Goal: Book appointment/travel/reservation

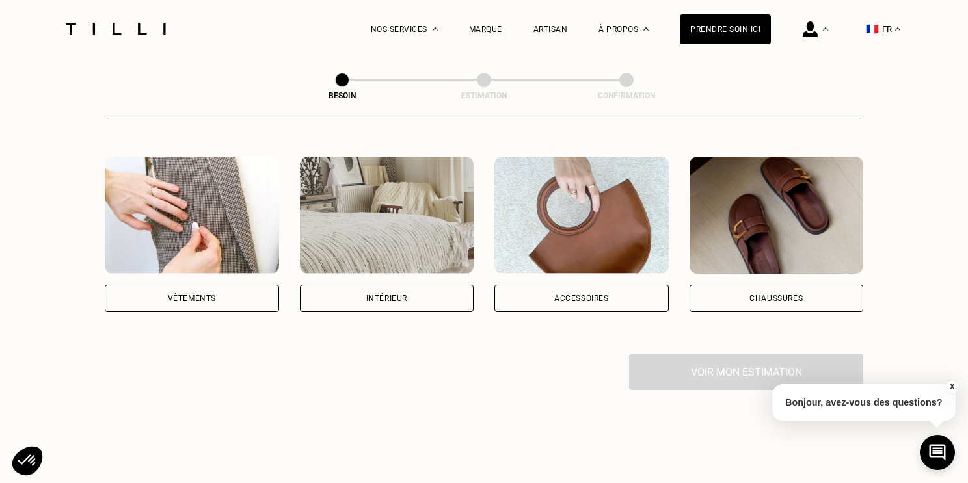
scroll to position [225, 0]
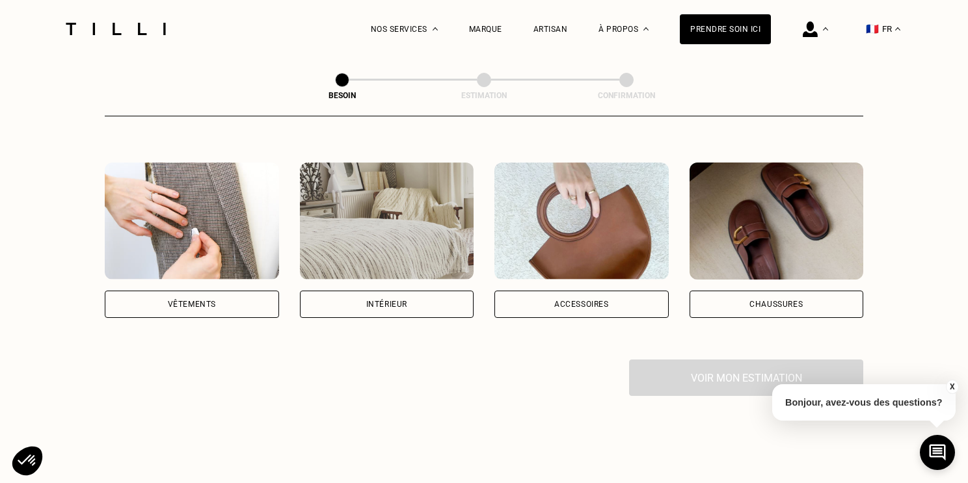
click at [186, 249] on img at bounding box center [192, 221] width 174 height 117
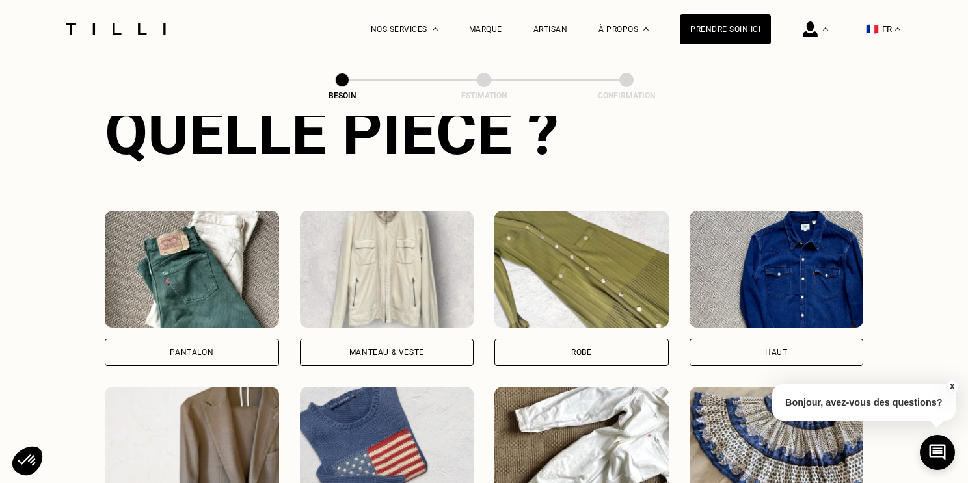
scroll to position [528, 0]
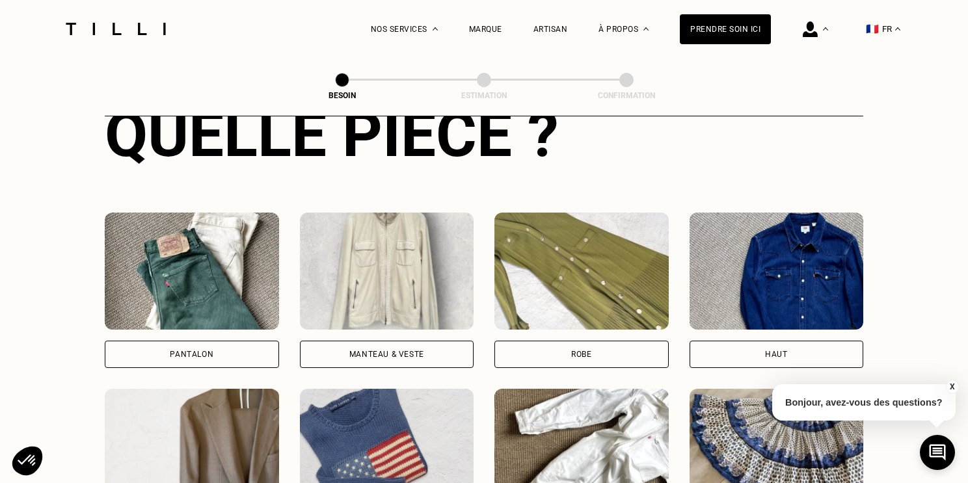
click at [213, 341] on div "Pantalon" at bounding box center [192, 354] width 174 height 27
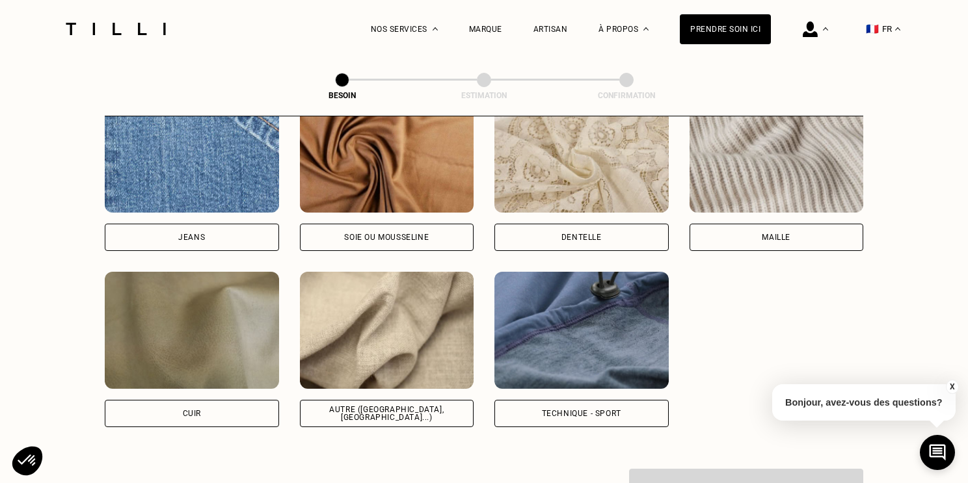
scroll to position [1435, 0]
click at [619, 411] on div "Technique - Sport" at bounding box center [581, 415] width 79 height 8
select select "FR"
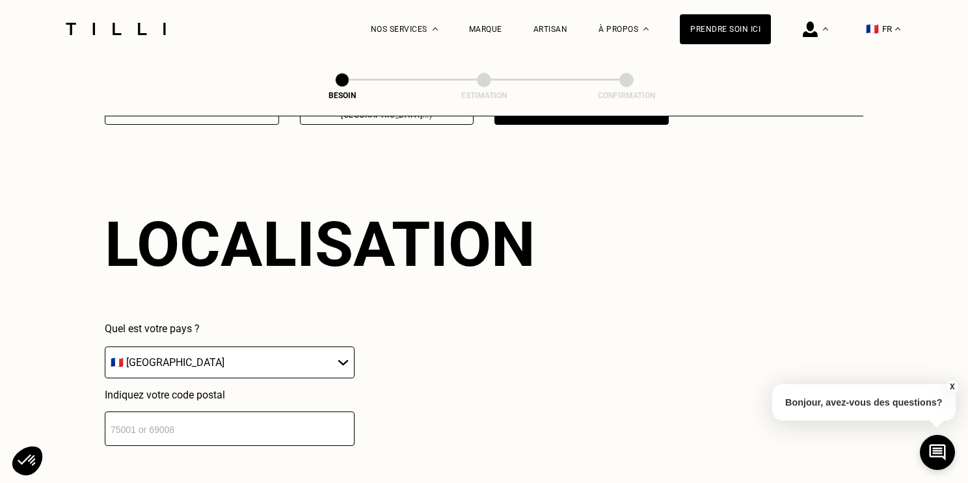
scroll to position [1741, 0]
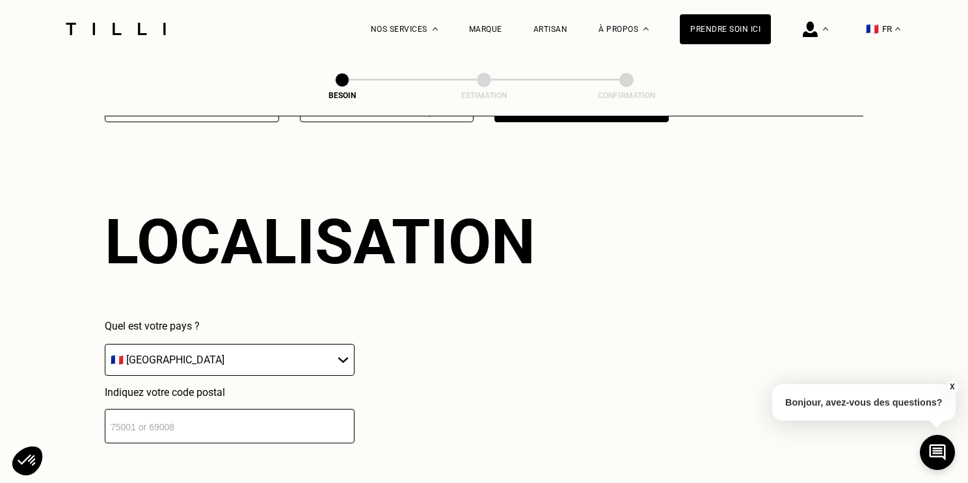
click at [204, 427] on div "Localisation Quel est votre pays ? 🇩🇪 [GEOGRAPHIC_DATA] 🇦🇹 [GEOGRAPHIC_DATA] 🇧🇪…" at bounding box center [484, 324] width 759 height 321
click at [196, 419] on input "number" at bounding box center [230, 426] width 250 height 34
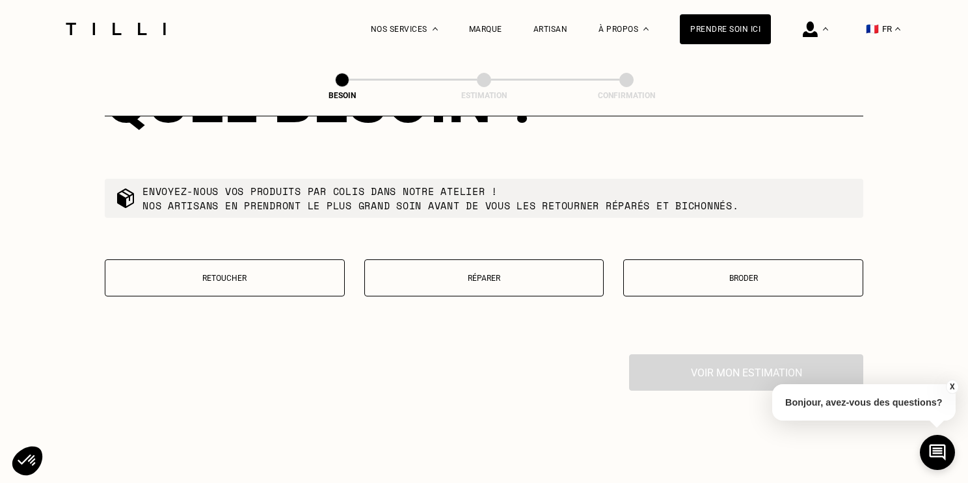
scroll to position [2208, 0]
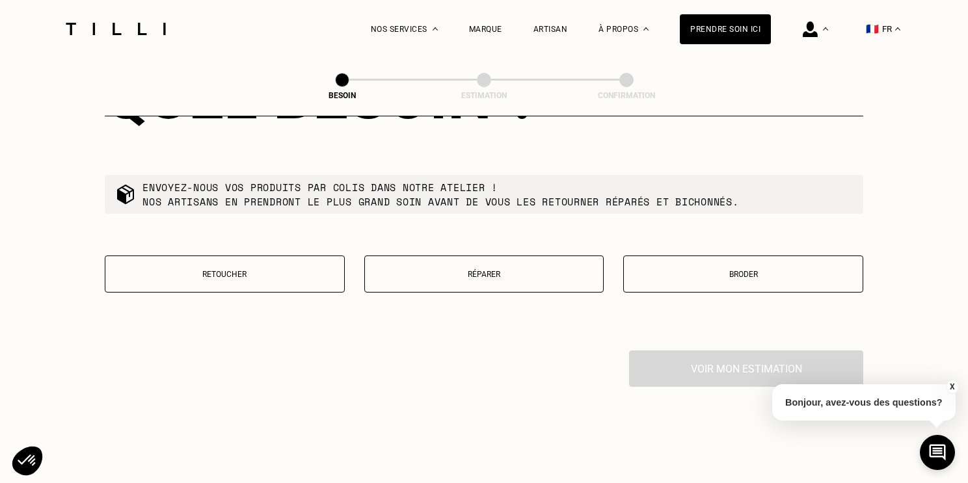
type input "92290"
click at [462, 270] on p "Réparer" at bounding box center [485, 274] width 226 height 9
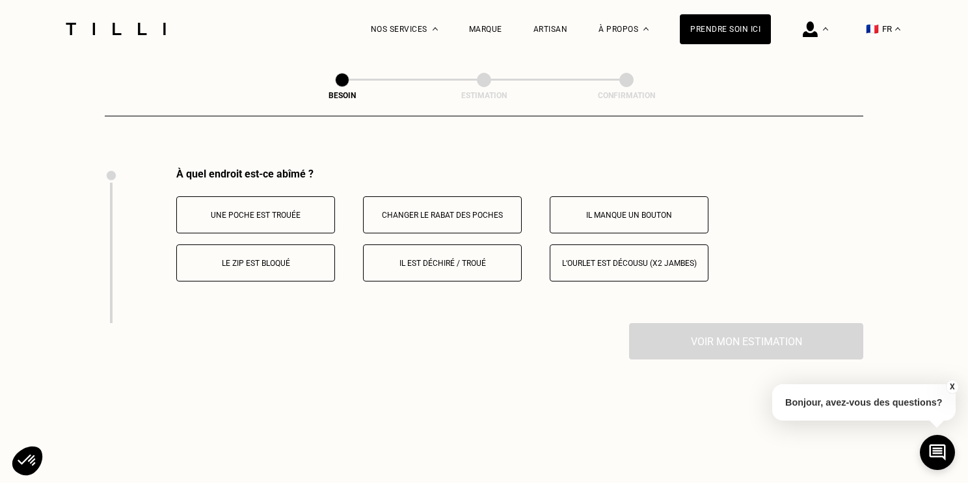
scroll to position [2396, 0]
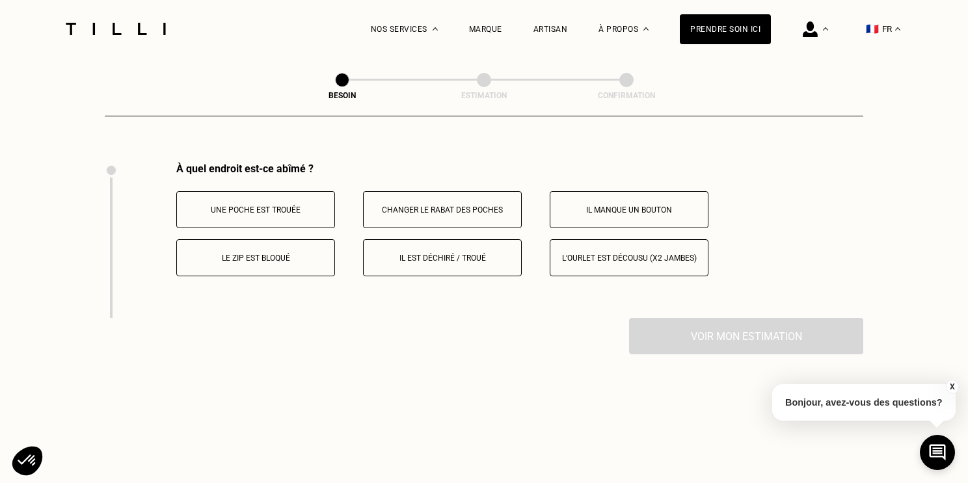
click at [470, 258] on button "Il est déchiré / troué" at bounding box center [442, 257] width 159 height 37
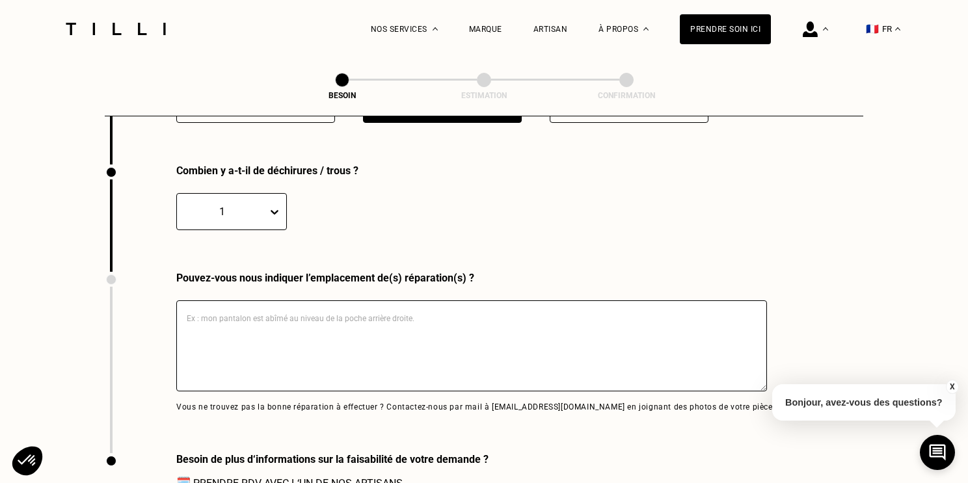
scroll to position [2551, 0]
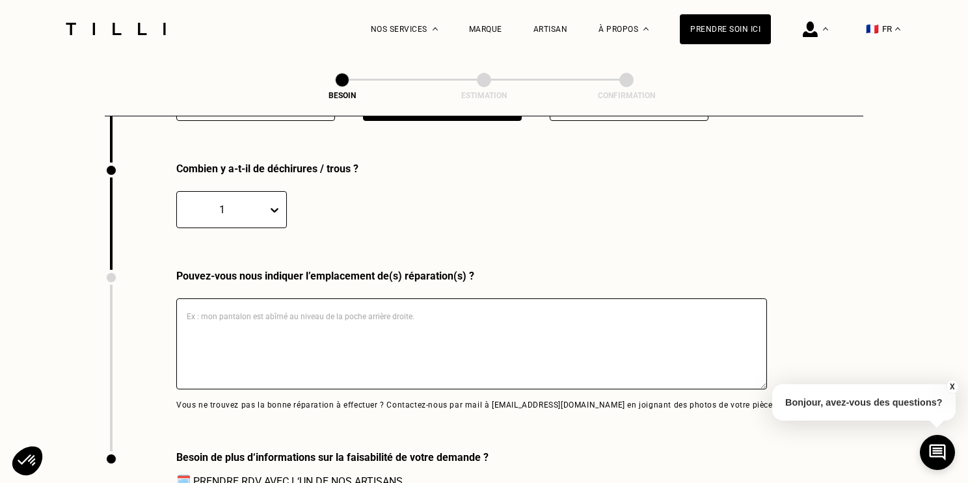
click at [286, 318] on textarea at bounding box center [471, 344] width 591 height 91
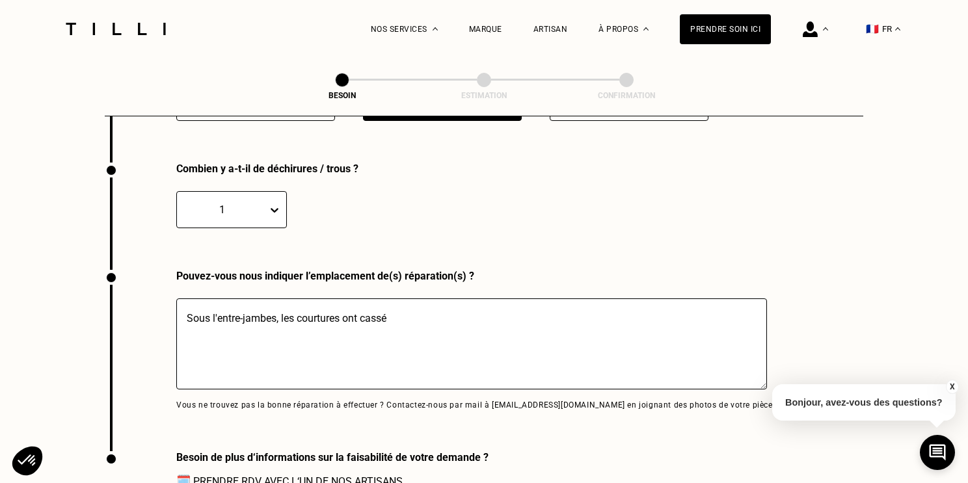
click at [299, 304] on textarea "Sous l'entre-jambes, les courtures ont cassé" at bounding box center [471, 344] width 591 height 91
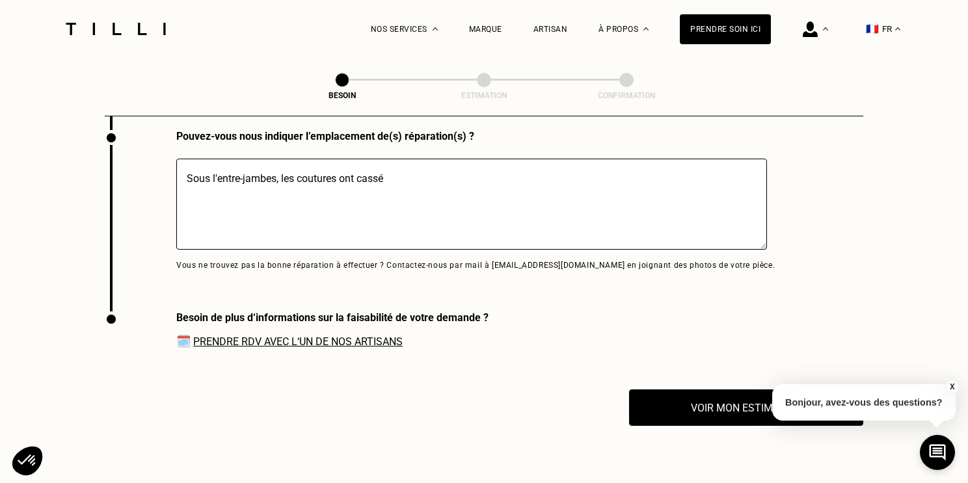
scroll to position [2694, 0]
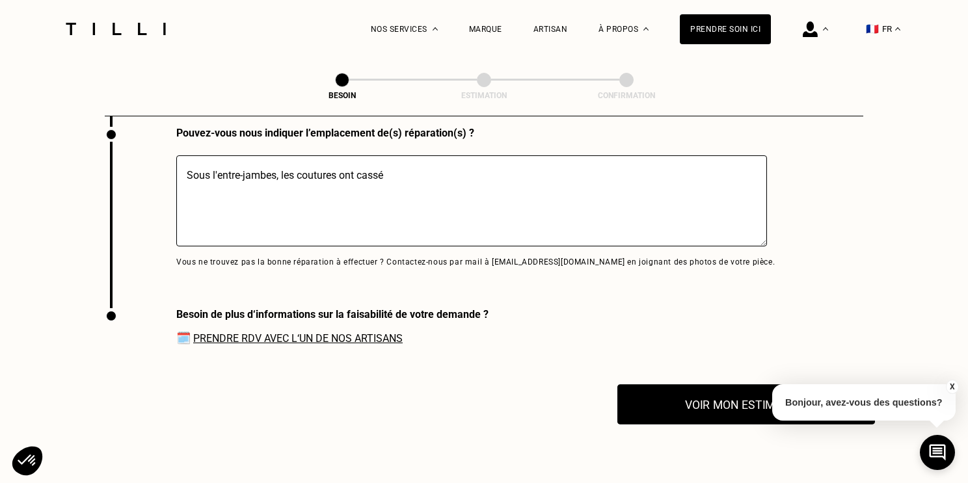
type textarea "Sous l'entre-jambes, les coutures ont cassé"
click at [735, 385] on button "Voir mon estimation" at bounding box center [746, 405] width 258 height 40
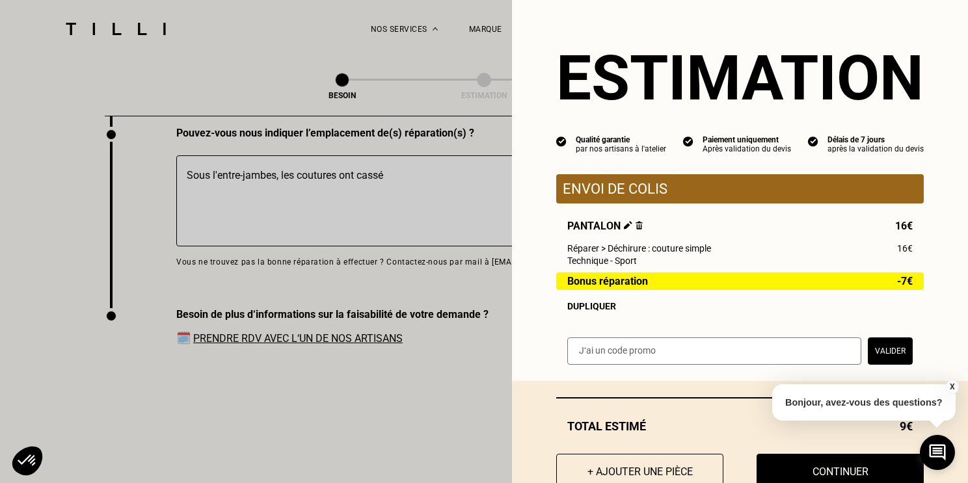
scroll to position [40, 0]
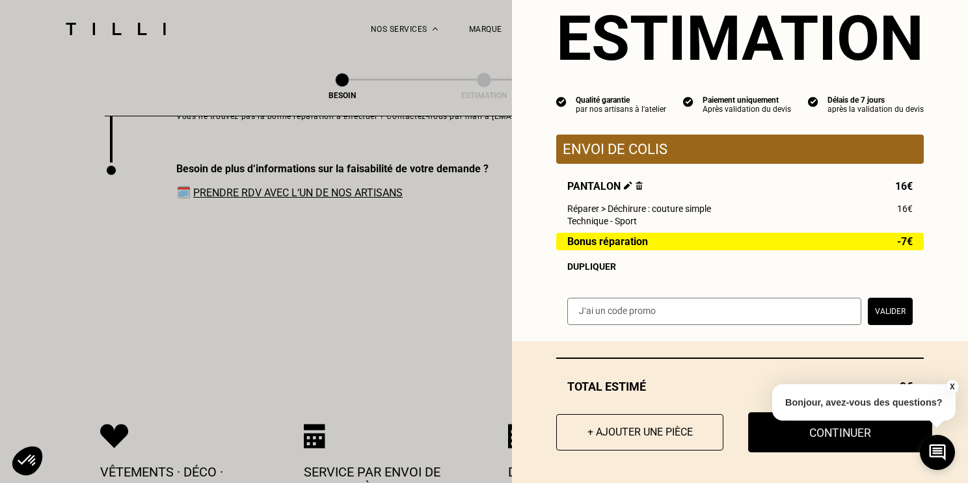
click at [811, 444] on button "Continuer" at bounding box center [840, 432] width 184 height 40
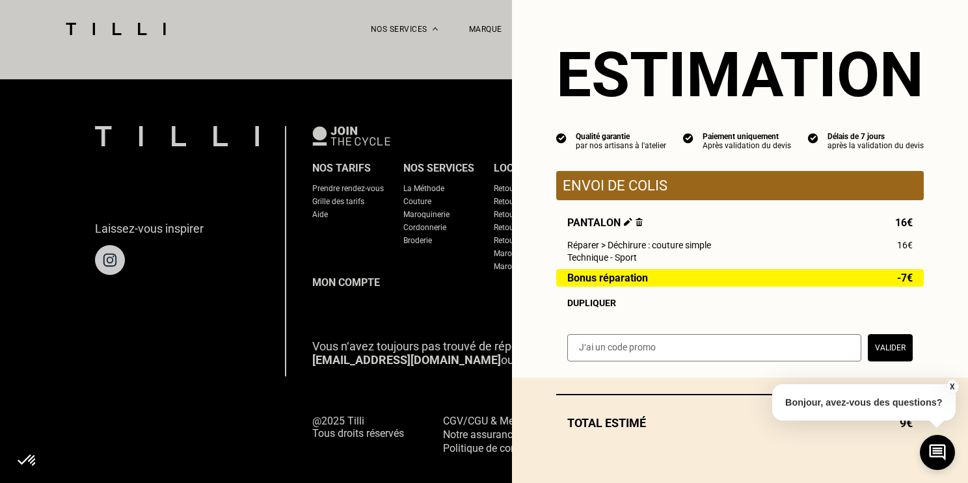
scroll to position [3, 0]
select select "FR"
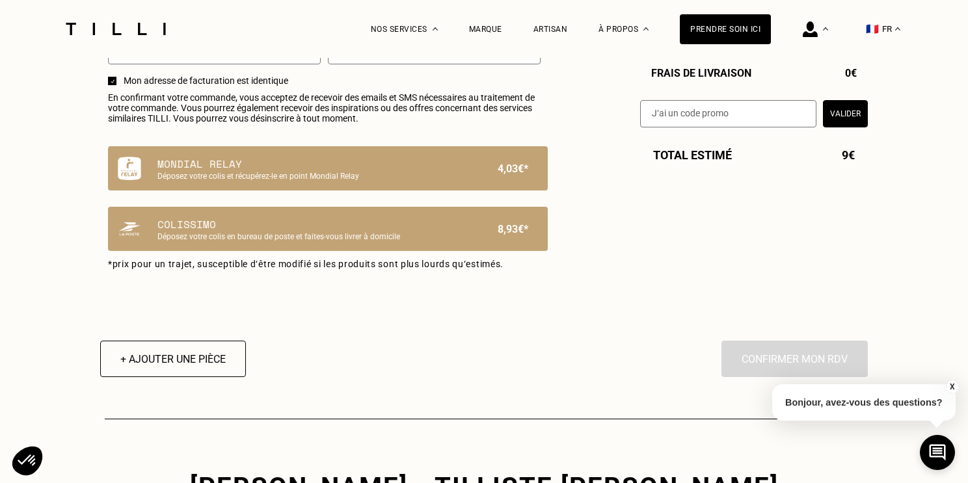
type input "06 81 12 94 41"
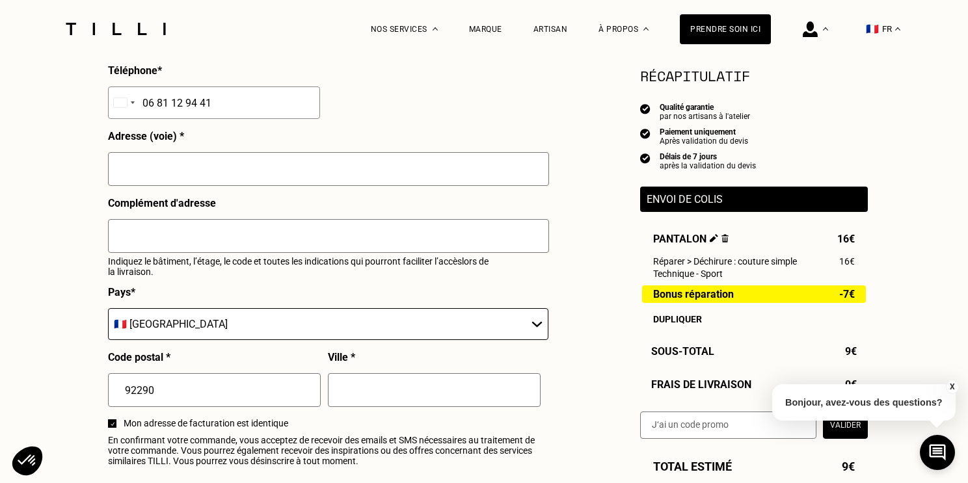
scroll to position [517, 0]
click at [167, 180] on input "text" at bounding box center [328, 169] width 441 height 34
type input "[STREET_ADDRESS][PERSON_NAME]"
type input "Batiment B , Apt 31"
type input "Châtenay-[GEOGRAPHIC_DATA]"
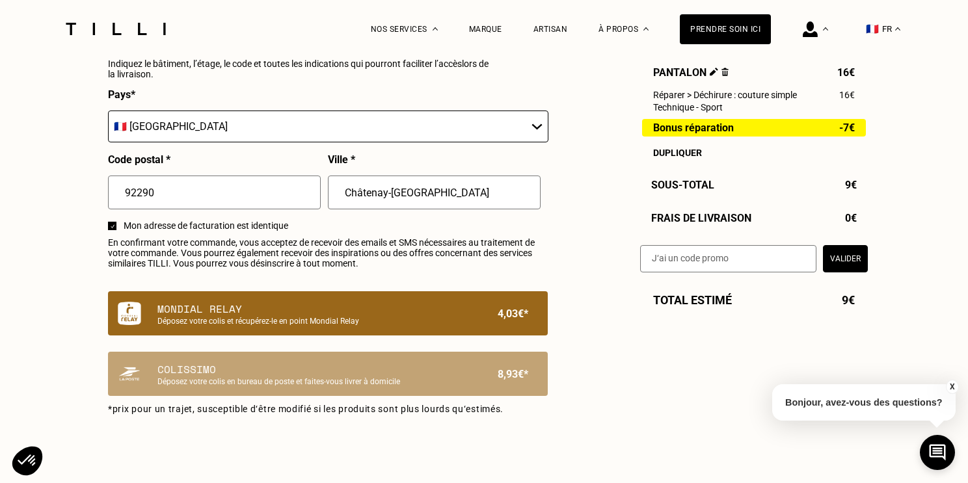
scroll to position [715, 0]
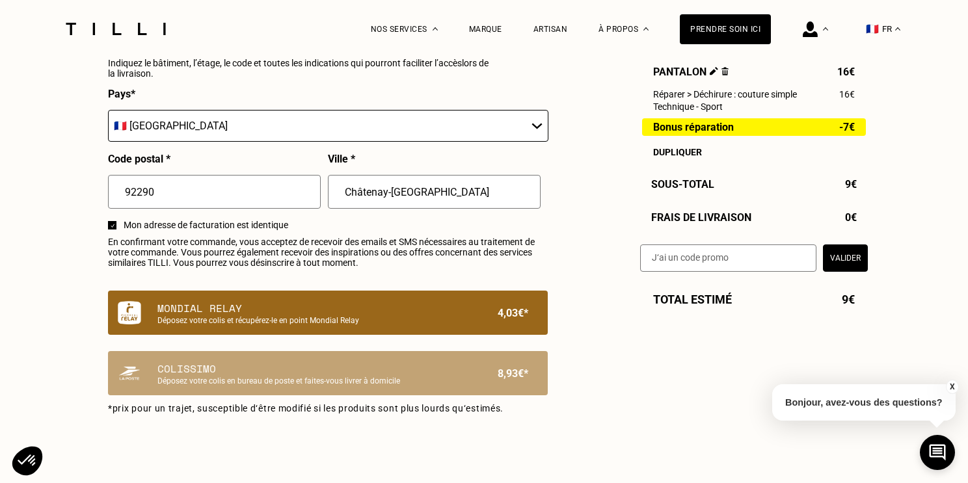
click at [258, 319] on p "Déposez votre colis et récupérez-le en point Mondial Relay" at bounding box center [305, 320] width 297 height 9
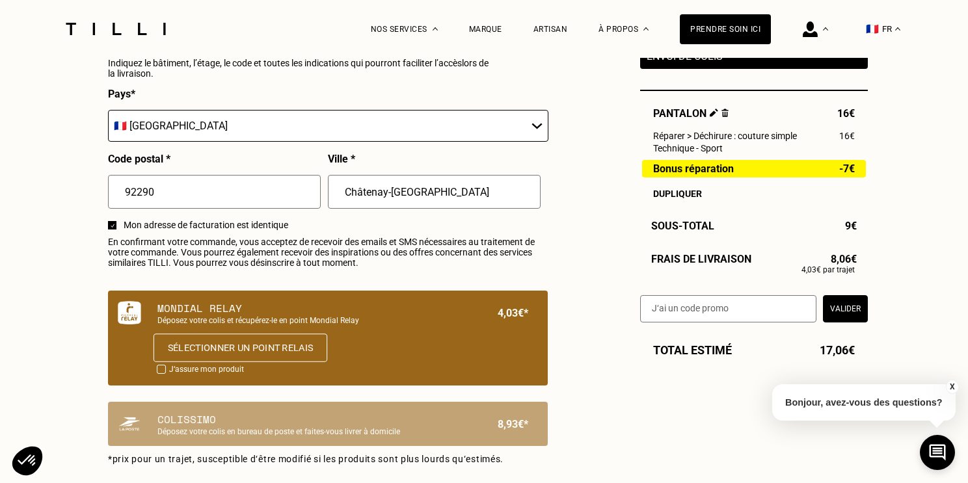
click at [212, 353] on button "Sélectionner un point relais" at bounding box center [241, 348] width 174 height 29
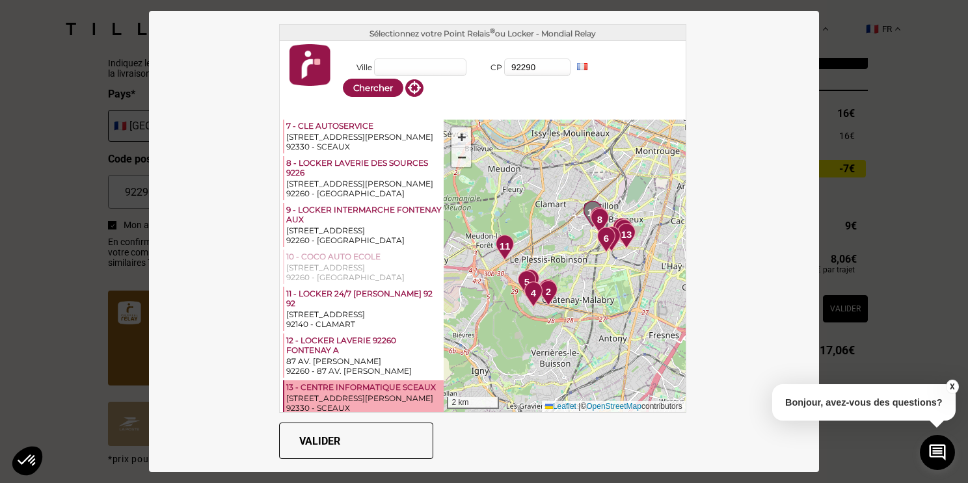
scroll to position [281, 0]
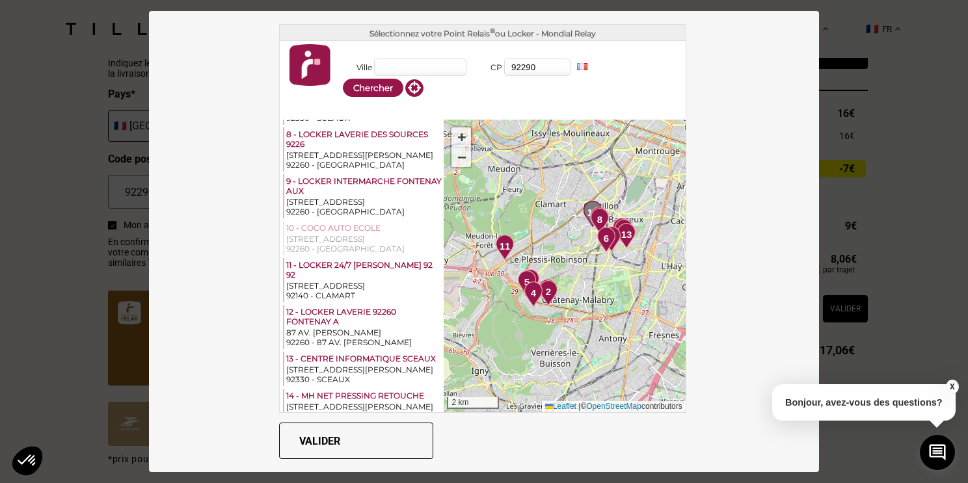
click at [522, 59] on input "92290" at bounding box center [537, 68] width 66 height 18
click at [457, 61] on input "Ville" at bounding box center [420, 68] width 92 height 18
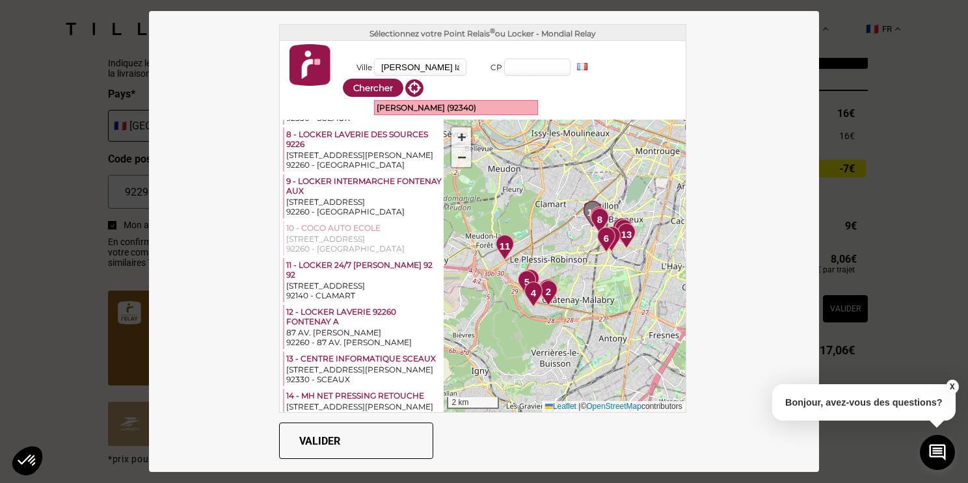
click at [397, 101] on div "[PERSON_NAME] (92340)" at bounding box center [456, 108] width 163 height 14
type input "[PERSON_NAME]"
type input "92340"
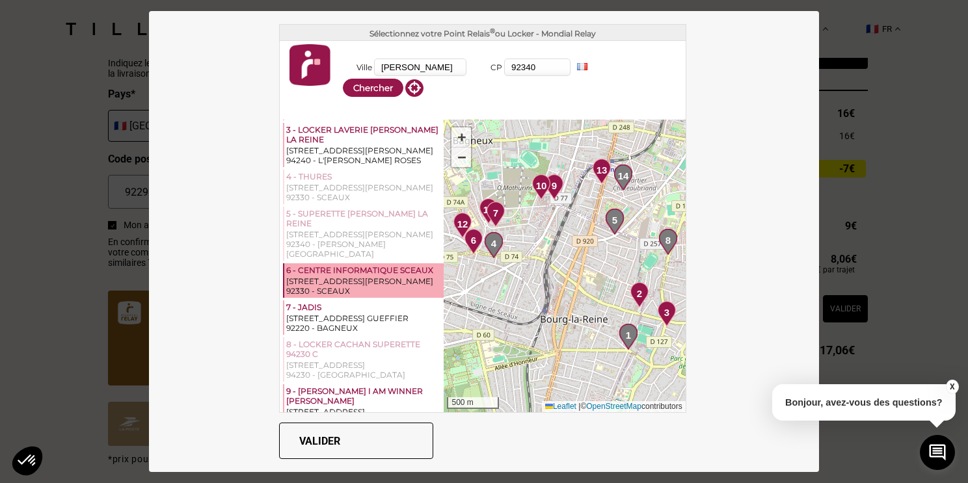
scroll to position [0, 0]
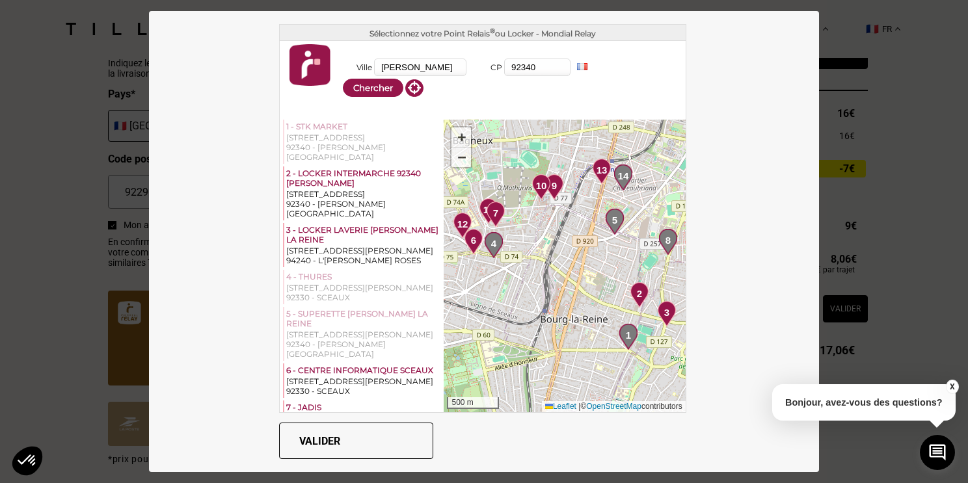
click at [617, 223] on span "5" at bounding box center [614, 220] width 5 height 15
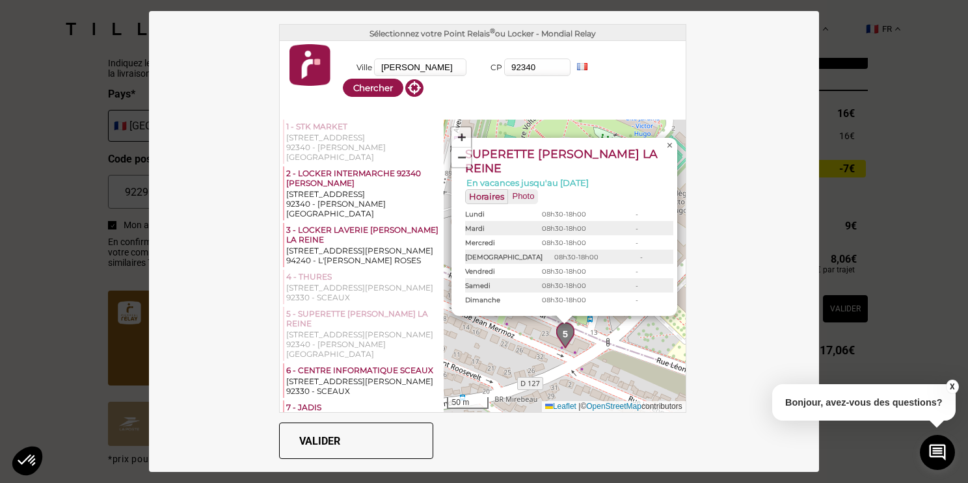
click at [664, 154] on link "×" at bounding box center [670, 146] width 16 height 16
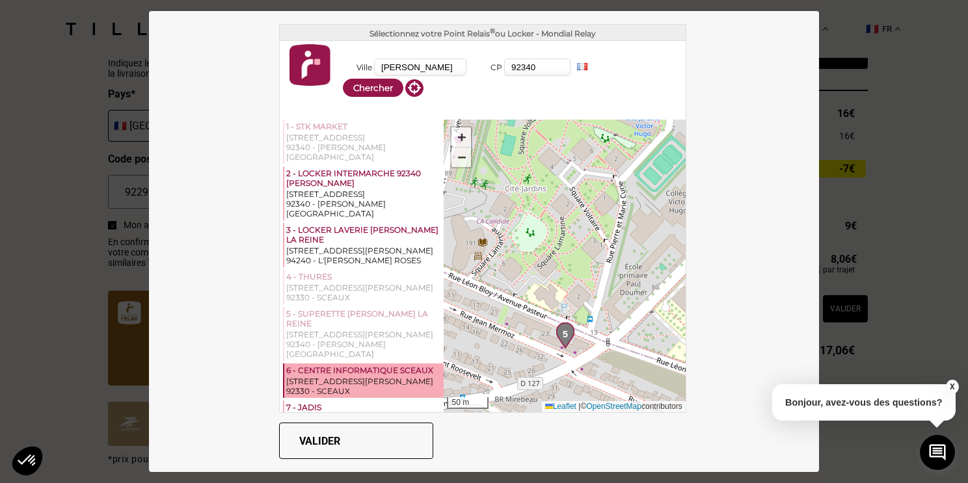
click at [328, 377] on div "[STREET_ADDRESS][PERSON_NAME]" at bounding box center [363, 382] width 155 height 10
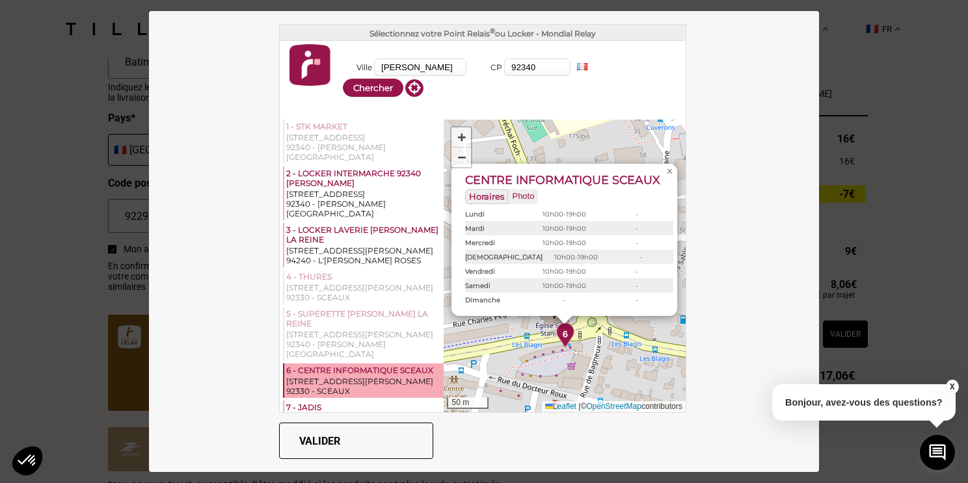
scroll to position [690, 0]
click at [668, 174] on span "×" at bounding box center [670, 171] width 6 height 11
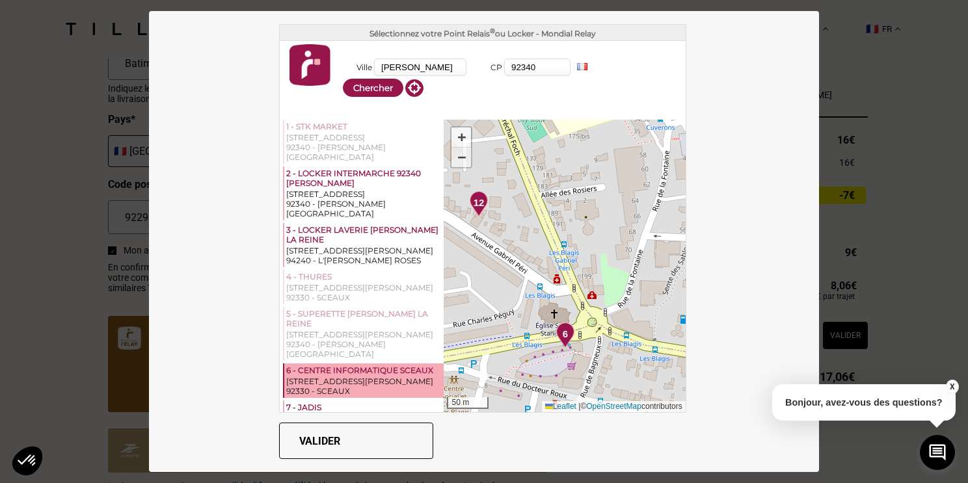
click at [462, 149] on span "−" at bounding box center [461, 157] width 8 height 16
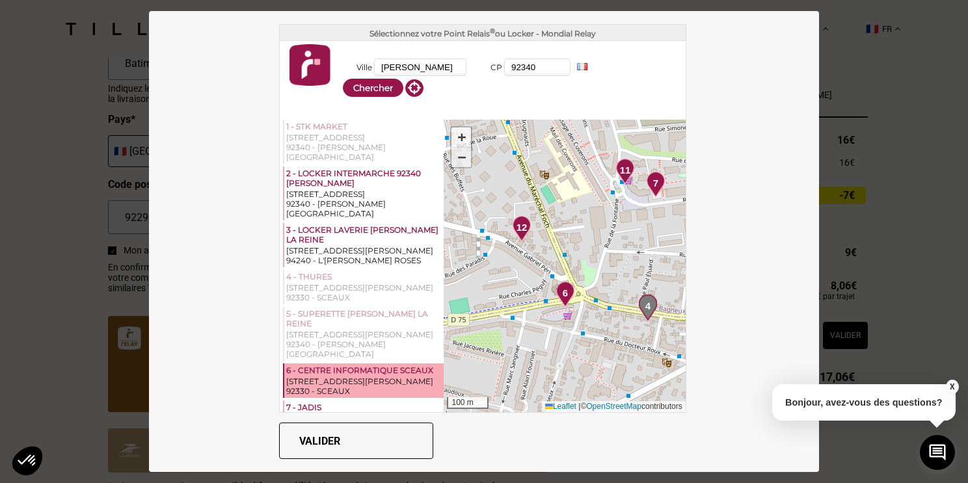
click at [461, 155] on span "−" at bounding box center [461, 157] width 8 height 16
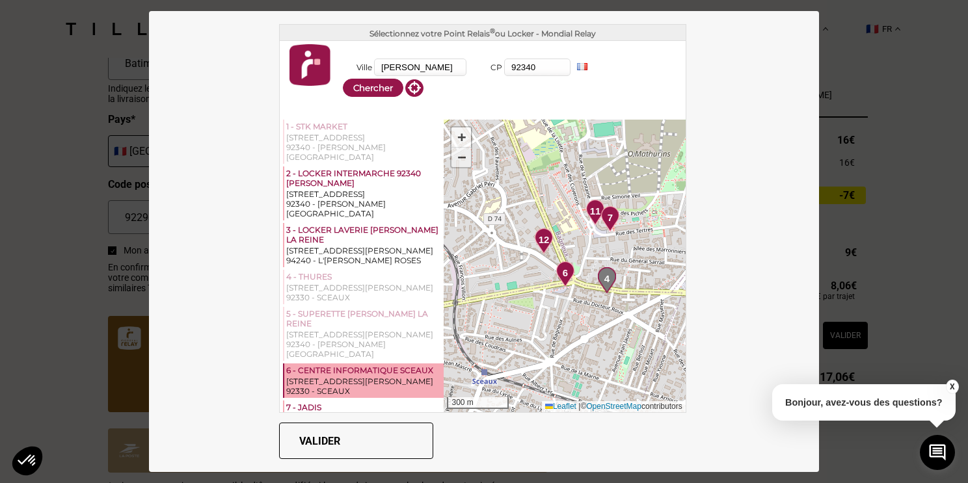
click at [461, 155] on span "−" at bounding box center [461, 157] width 8 height 16
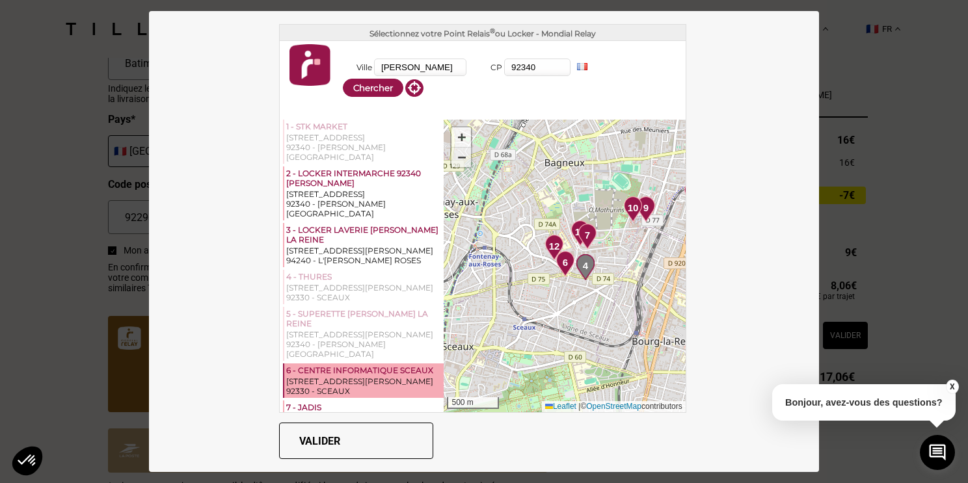
click at [461, 155] on span "−" at bounding box center [461, 157] width 8 height 16
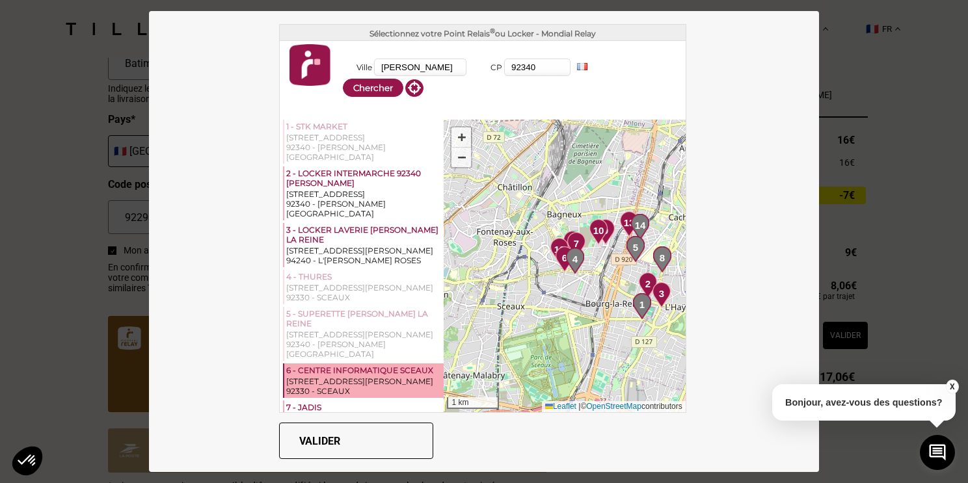
click at [645, 281] on span "2" at bounding box center [647, 284] width 5 height 15
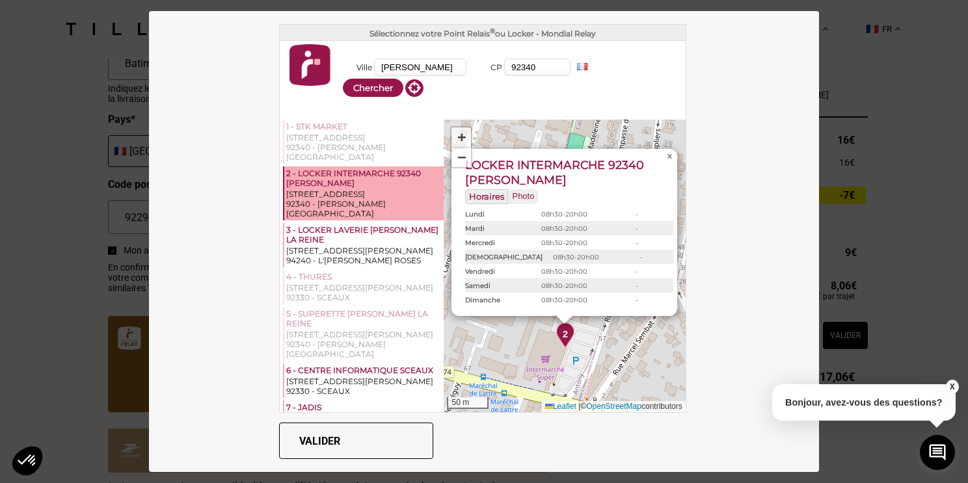
click at [667, 161] on span "×" at bounding box center [670, 156] width 6 height 11
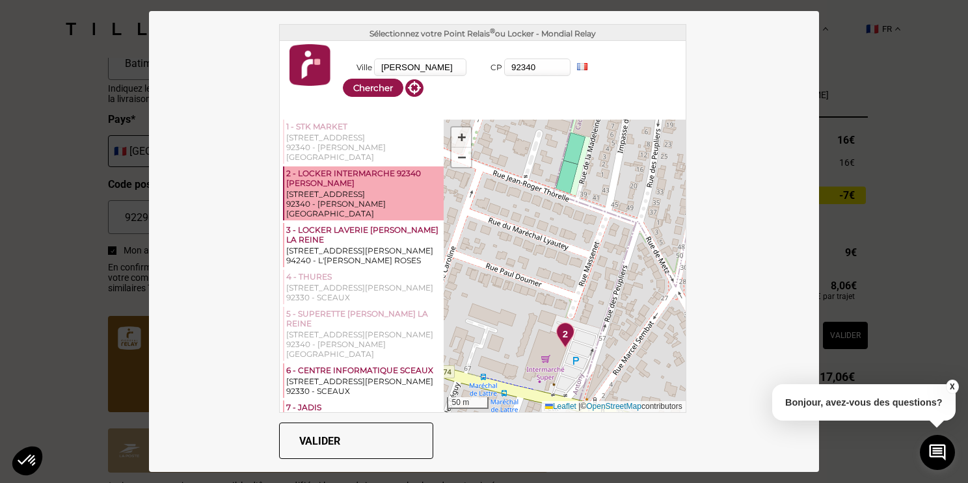
click at [411, 70] on input "[PERSON_NAME]" at bounding box center [420, 68] width 92 height 18
click at [535, 70] on input "92340" at bounding box center [537, 68] width 66 height 18
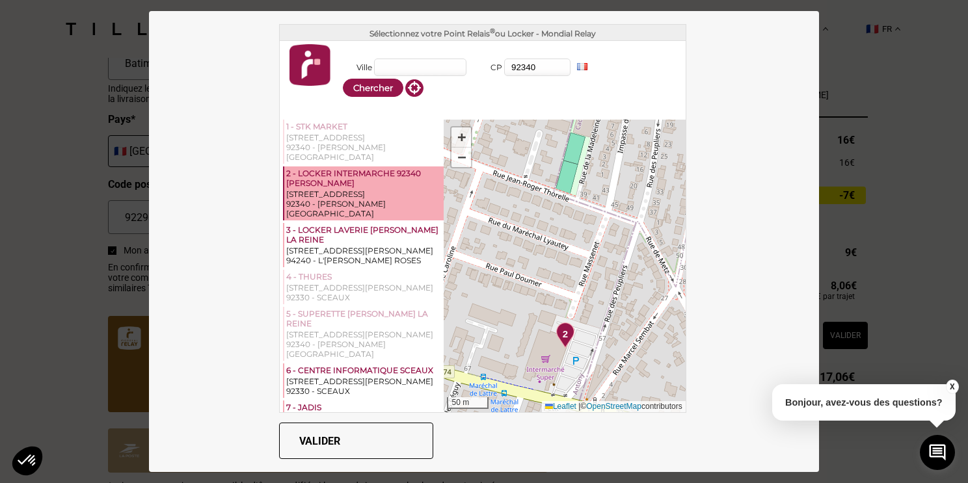
click at [535, 70] on input "92340" at bounding box center [537, 68] width 66 height 18
type input "92290"
type input "Châtenay-[GEOGRAPHIC_DATA]"
type input "92290"
click at [370, 92] on button "Chercher" at bounding box center [373, 88] width 61 height 18
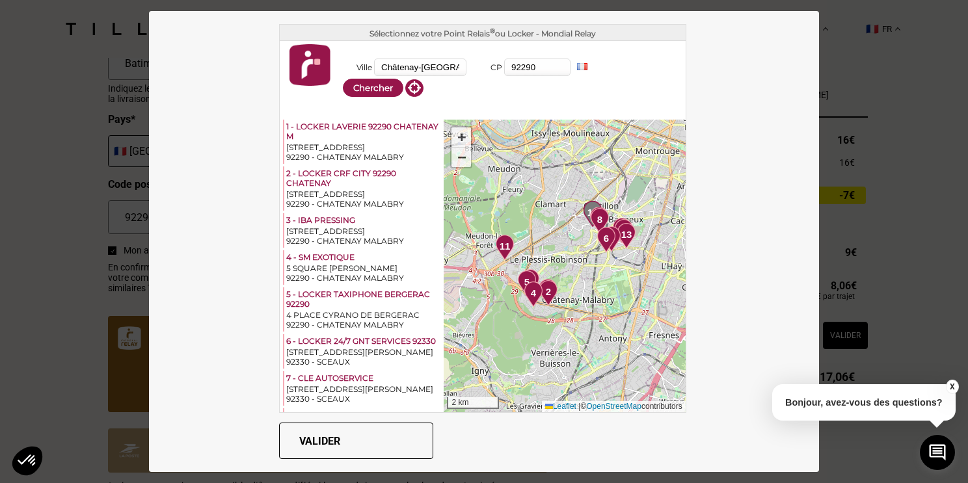
click at [578, 247] on div "1 2 3 4 5 6 7 8 9 10 11 12 13 14 + − 2 km Leaflet | © OpenStreetMap contributors" at bounding box center [564, 266] width 241 height 293
click at [589, 252] on div "1 2 3 4 5 6 7 8 9 10 11 12 13 14 + − 2 km Leaflet | © OpenStreetMap contributors" at bounding box center [564, 266] width 241 height 293
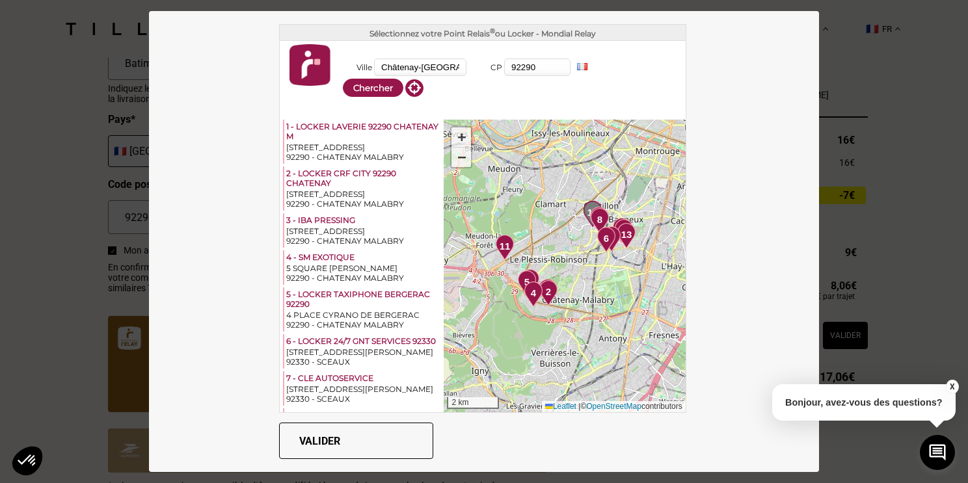
click at [589, 252] on div "1 2 3 4 5 6 7 8 9 10 11 12 13 14 + − 2 km Leaflet | © OpenStreetMap contributors" at bounding box center [564, 266] width 241 height 293
click at [457, 144] on span "+" at bounding box center [461, 137] width 8 height 16
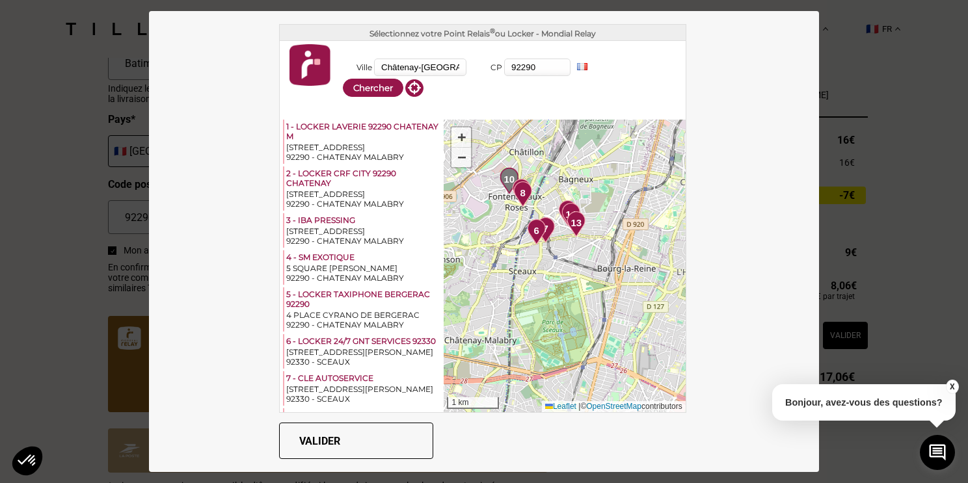
drag, startPoint x: 608, startPoint y: 225, endPoint x: 498, endPoint y: 229, distance: 109.4
click at [498, 229] on div "1 2 3 4 5 6 7 8 9 10 11 12 13 14 + − 1 km Leaflet | © OpenStreetMap contributors" at bounding box center [564, 266] width 241 height 293
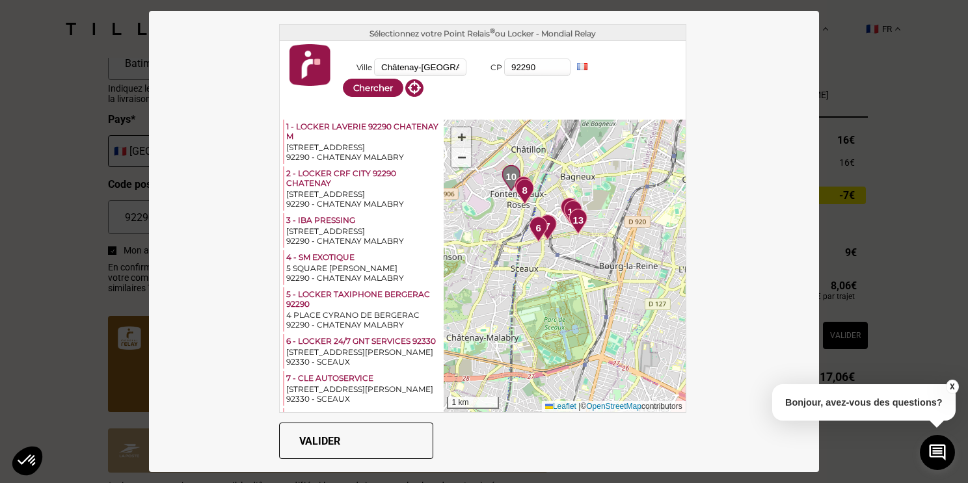
click at [457, 135] on span "+" at bounding box center [461, 137] width 8 height 16
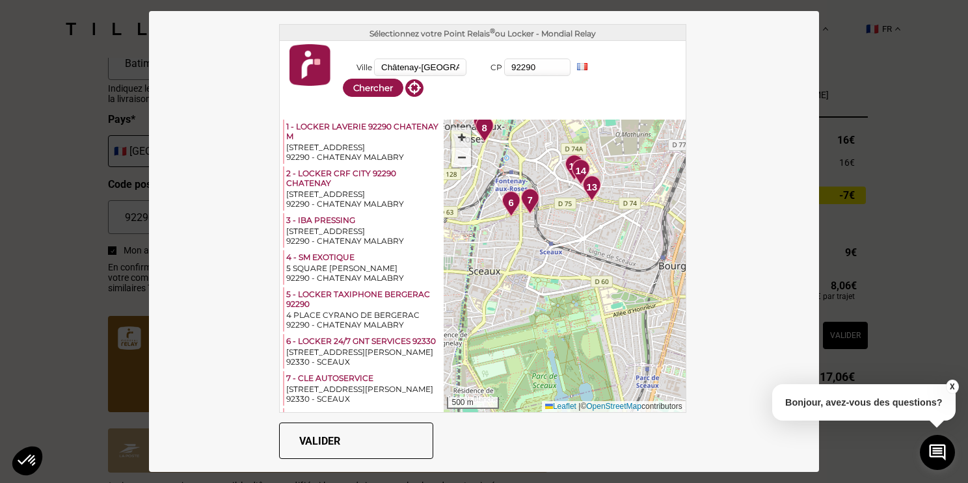
click at [457, 135] on span "+" at bounding box center [461, 137] width 8 height 16
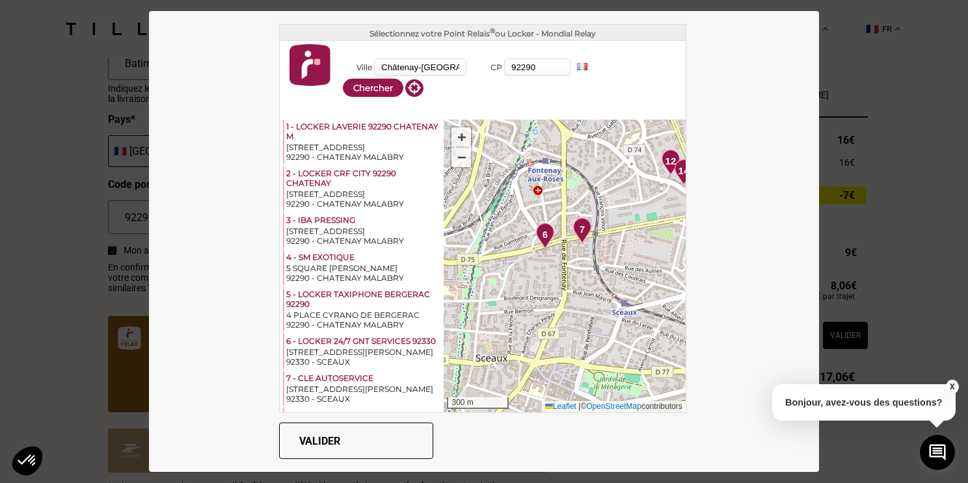
drag, startPoint x: 493, startPoint y: 194, endPoint x: 580, endPoint y: 277, distance: 119.6
click at [580, 277] on div "1 2 3 4 5 6 7 8 9 10 11 12 13 14 + − 300 m Leaflet | © OpenStreetMap contributo…" at bounding box center [564, 266] width 241 height 293
click at [544, 232] on span "6" at bounding box center [544, 235] width 5 height 15
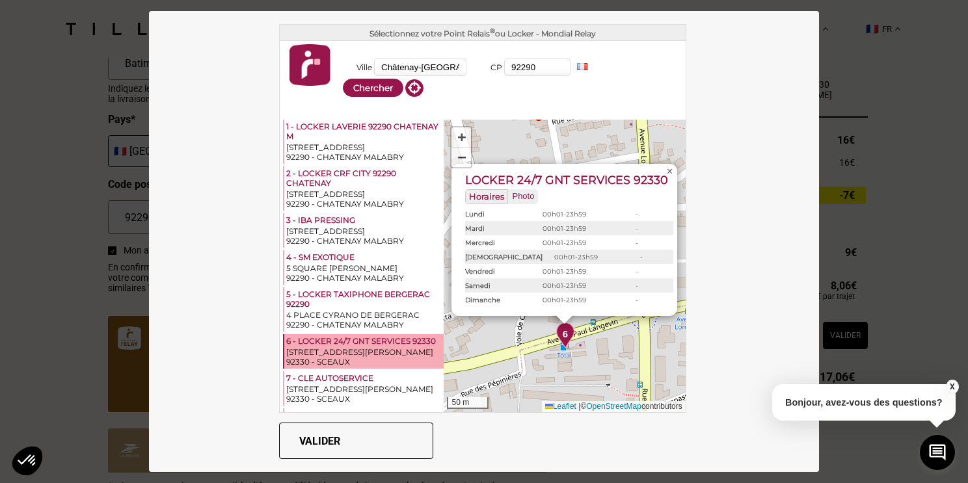
click at [667, 172] on span "×" at bounding box center [670, 171] width 6 height 11
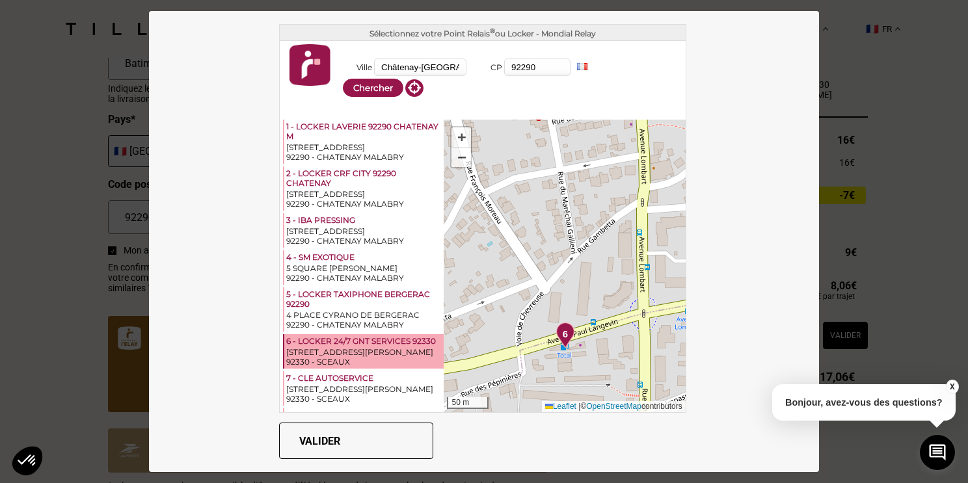
click at [347, 347] on div "[STREET_ADDRESS][PERSON_NAME]" at bounding box center [363, 352] width 155 height 10
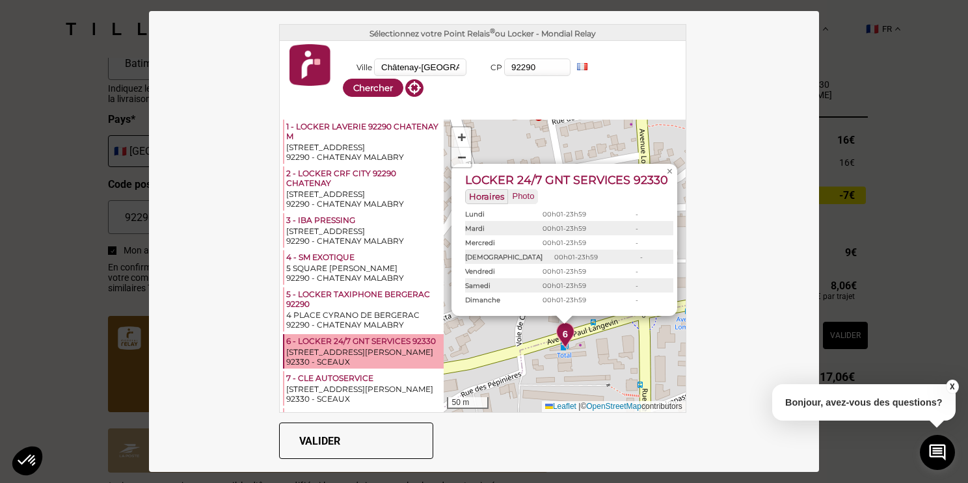
click at [338, 457] on button "Valider" at bounding box center [356, 441] width 154 height 36
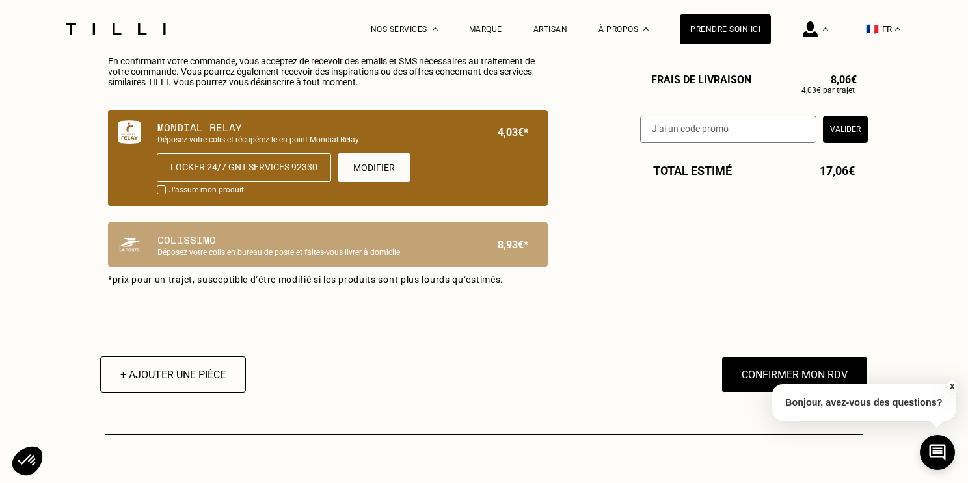
scroll to position [899, 0]
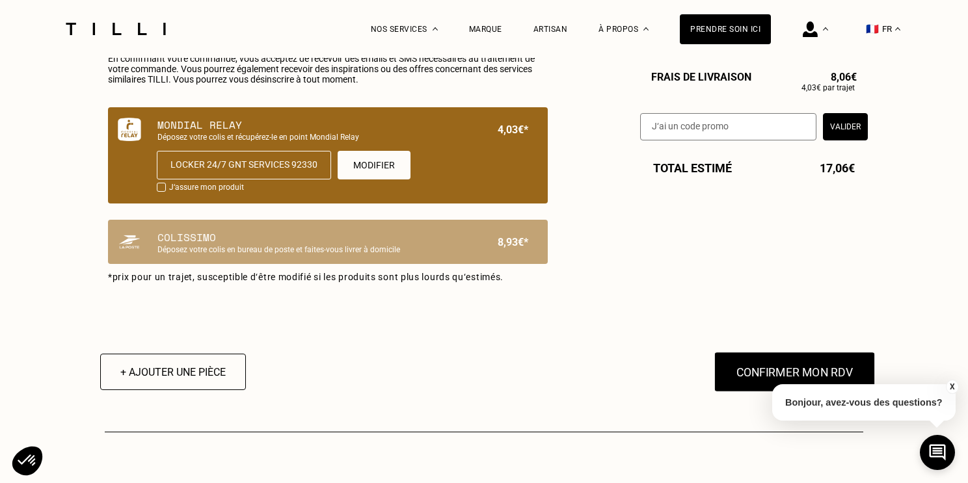
click at [746, 373] on button "Confirmer mon RDV" at bounding box center [794, 372] width 161 height 40
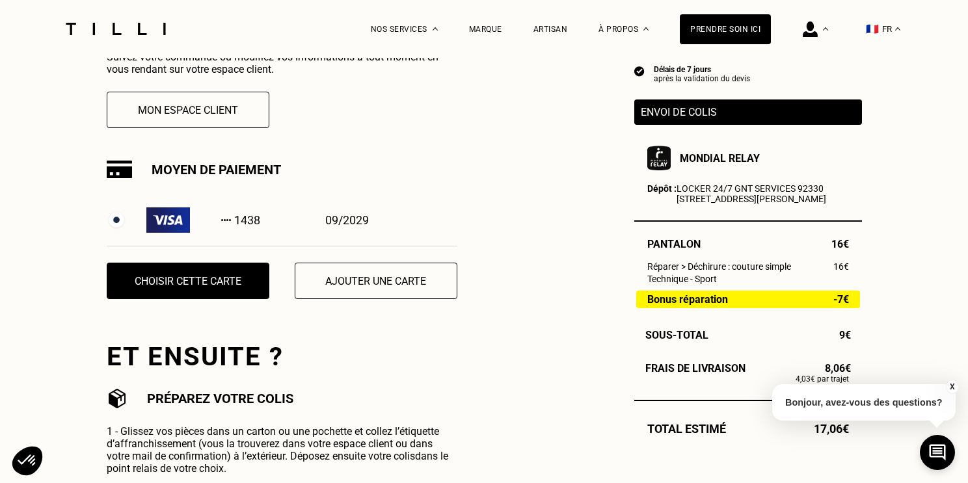
scroll to position [351, 0]
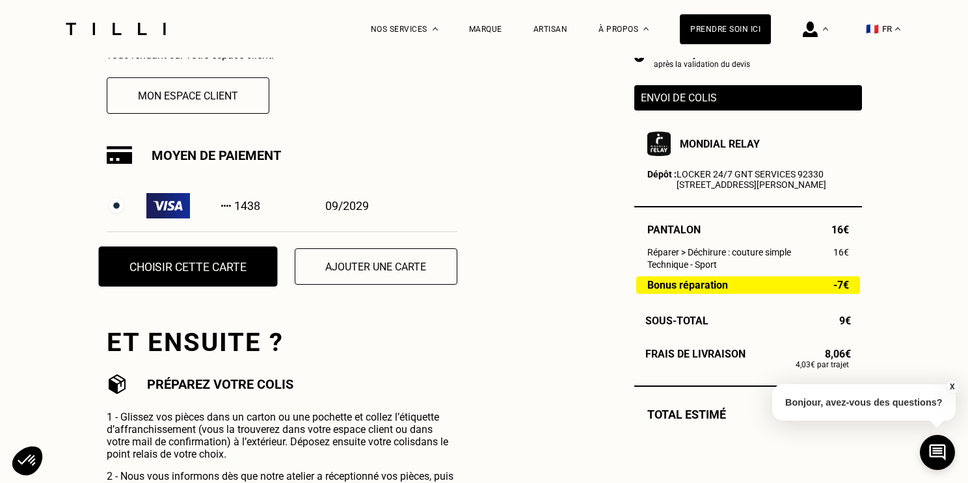
click at [204, 268] on button "Choisir cette carte" at bounding box center [187, 267] width 179 height 40
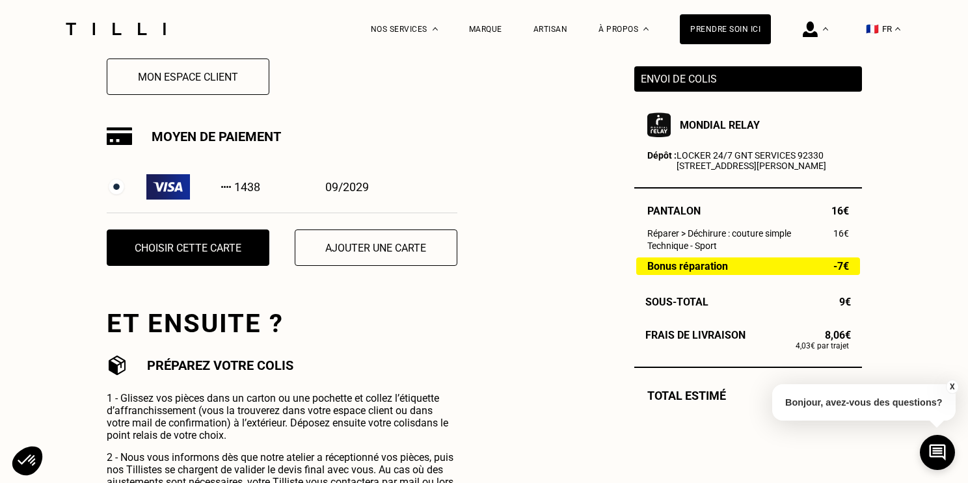
scroll to position [370, 0]
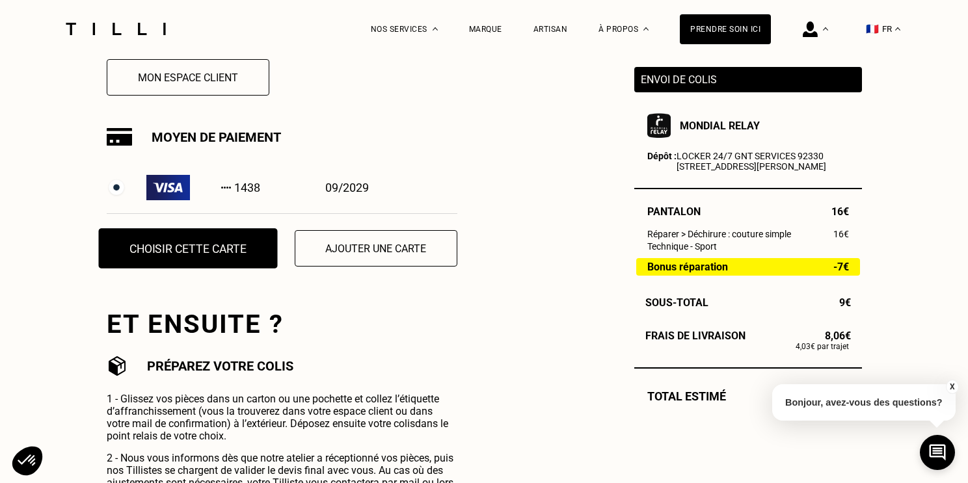
click at [211, 231] on button "Choisir cette carte" at bounding box center [187, 248] width 179 height 40
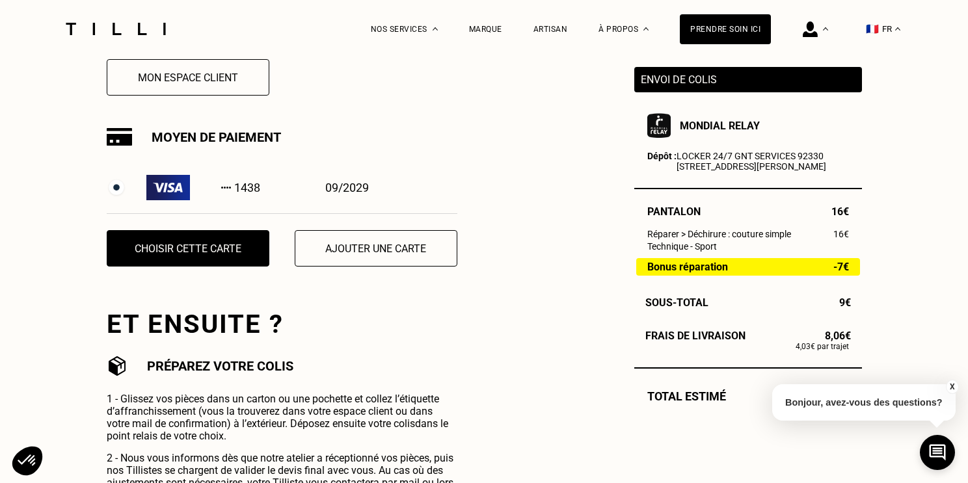
click at [956, 384] on button "X" at bounding box center [951, 387] width 13 height 14
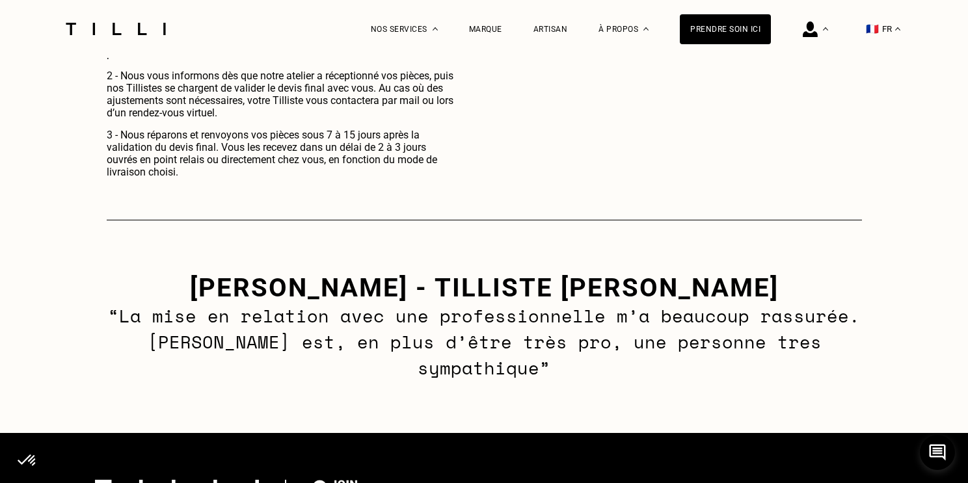
scroll to position [740, 0]
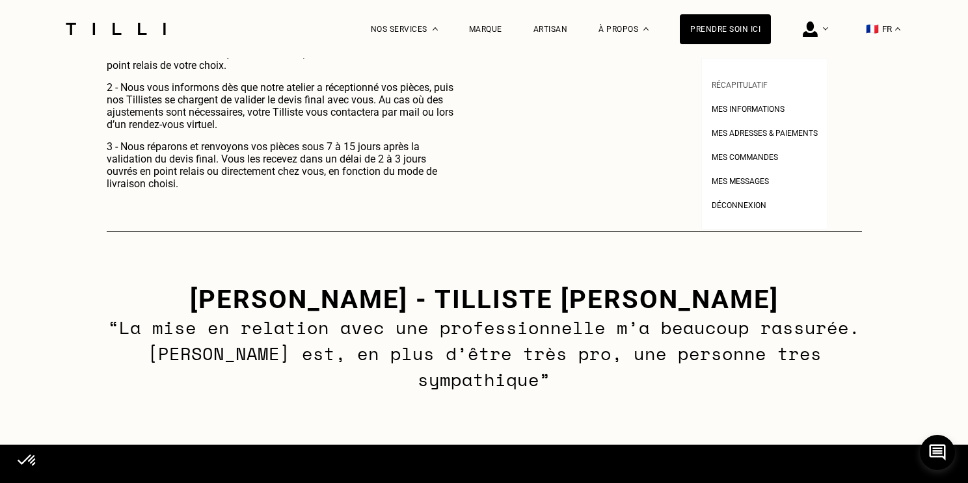
click at [738, 81] on span "Récapitulatif" at bounding box center [740, 85] width 56 height 9
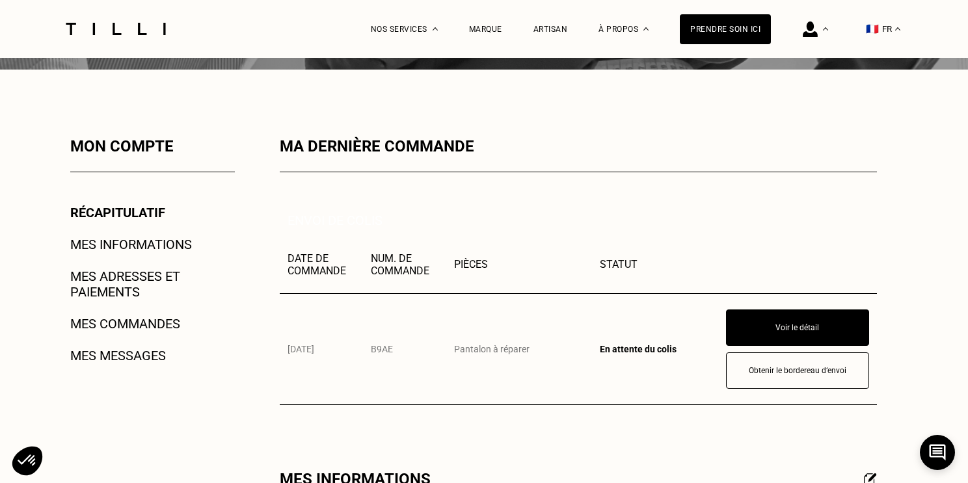
scroll to position [151, 0]
click at [775, 367] on button "Obtenir le bordereau d‘envoi" at bounding box center [797, 371] width 157 height 40
click at [775, 311] on button "Voir le détail" at bounding box center [797, 328] width 157 height 40
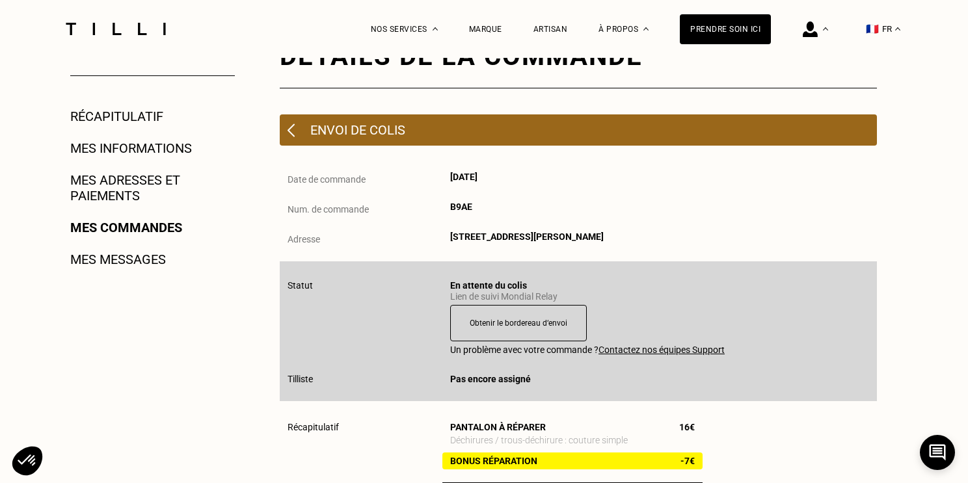
scroll to position [248, 0]
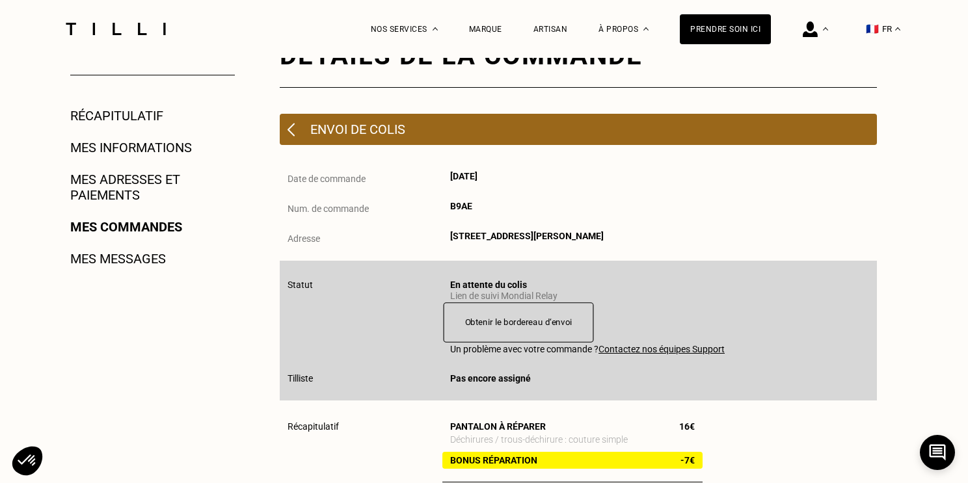
click at [522, 320] on button "Obtenir le bordereau d‘envoi" at bounding box center [519, 323] width 150 height 40
click at [308, 131] on div "Envoi de colis" at bounding box center [578, 129] width 597 height 31
click at [305, 131] on div "Envoi de colis" at bounding box center [578, 129] width 597 height 31
click at [297, 131] on div "Envoi de colis" at bounding box center [578, 129] width 597 height 31
click at [288, 133] on img at bounding box center [291, 130] width 7 height 14
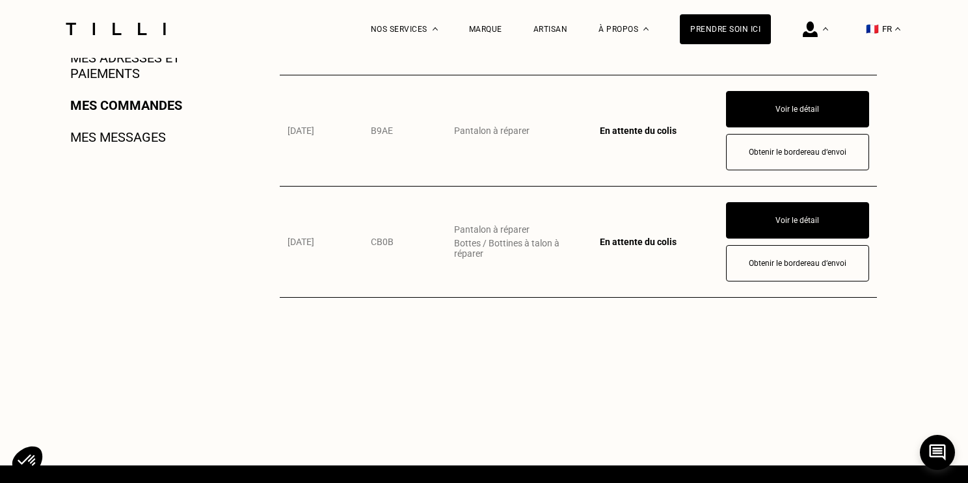
scroll to position [385, 0]
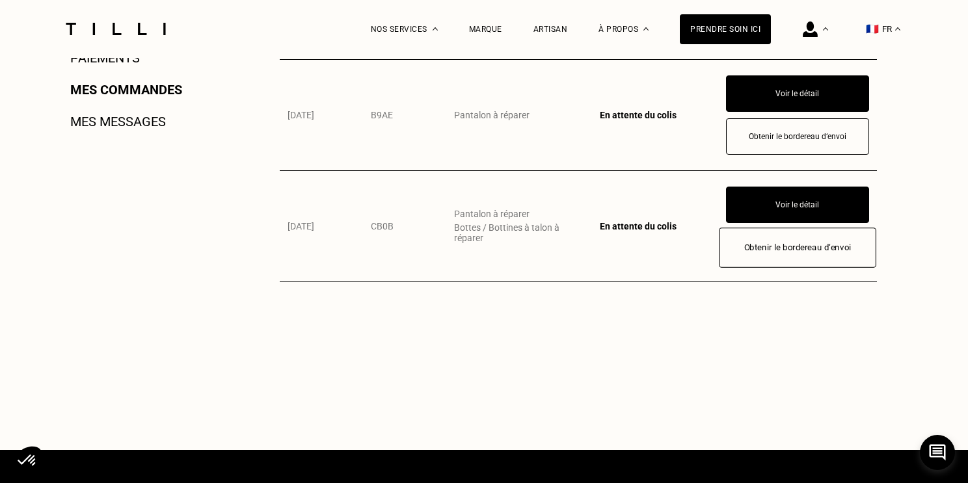
click at [758, 248] on button "Obtenir le bordereau d‘envoi" at bounding box center [797, 248] width 157 height 40
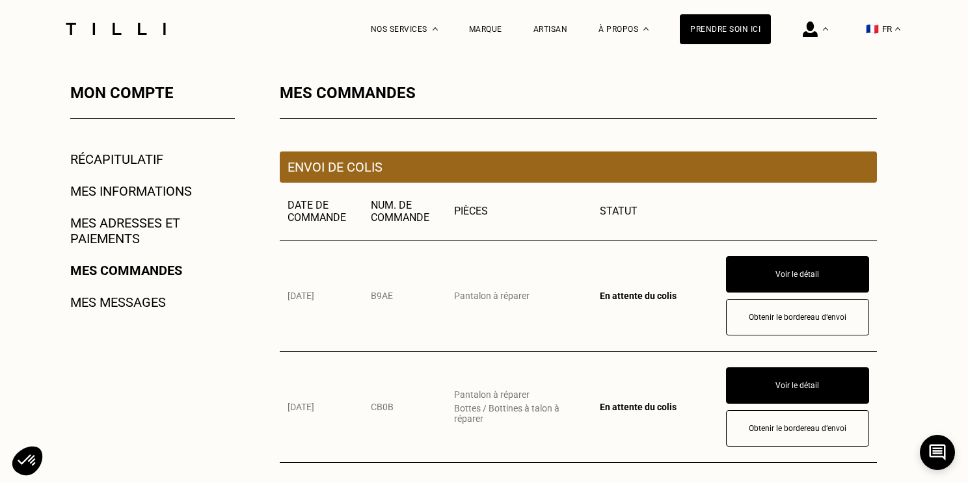
scroll to position [203, 0]
